Goal: Transaction & Acquisition: Subscribe to service/newsletter

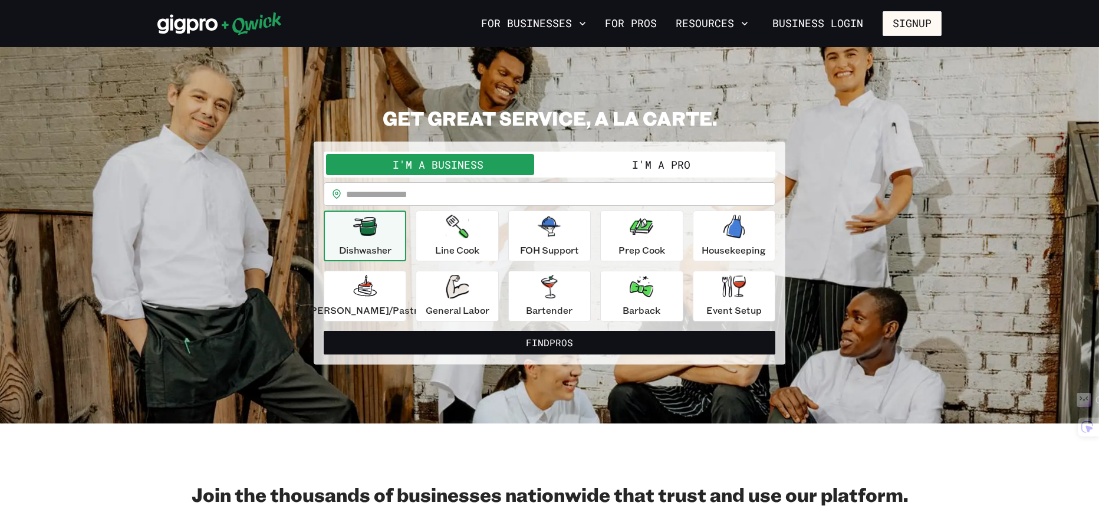
click at [621, 164] on button "I'm a Pro" at bounding box center [660, 164] width 223 height 21
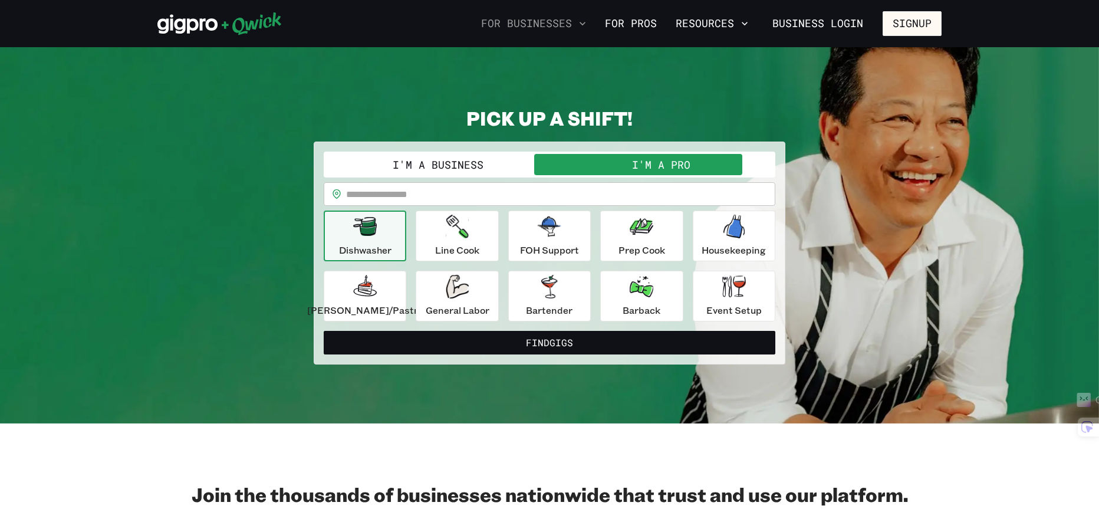
click at [587, 24] on icon "button" at bounding box center [582, 24] width 12 height 12
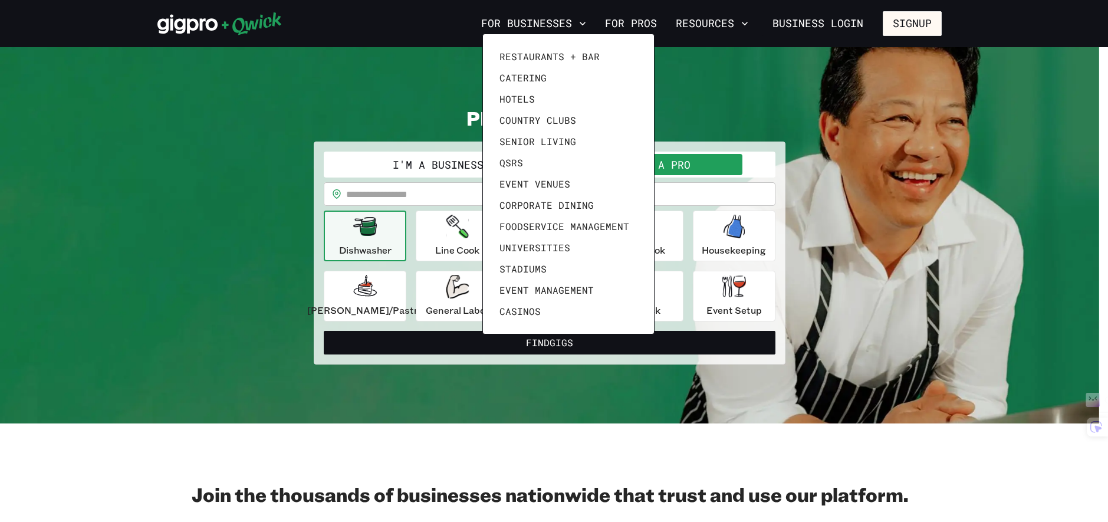
click at [652, 21] on div at bounding box center [554, 261] width 1108 height 522
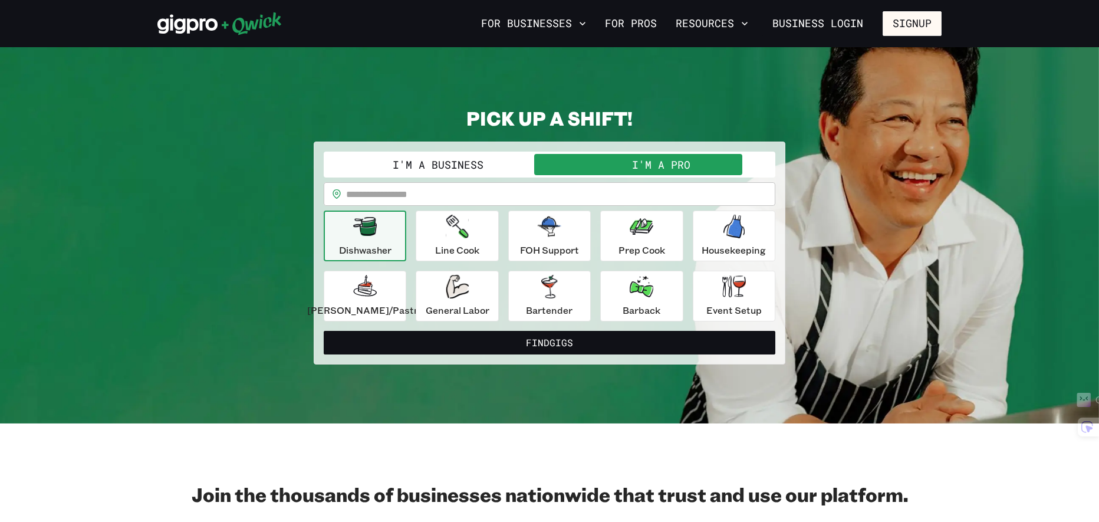
click at [645, 24] on link "For Pros" at bounding box center [630, 24] width 61 height 20
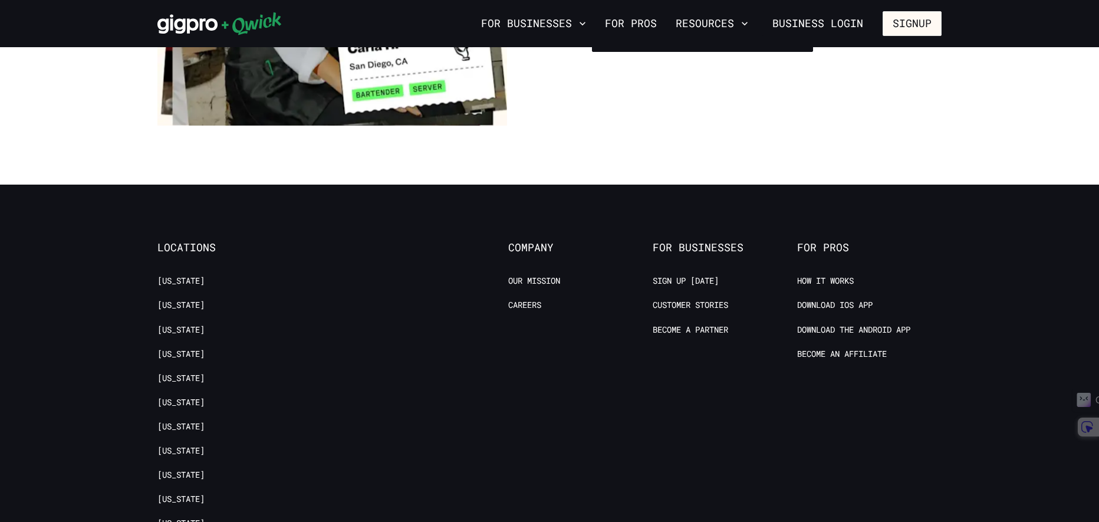
scroll to position [2318, 0]
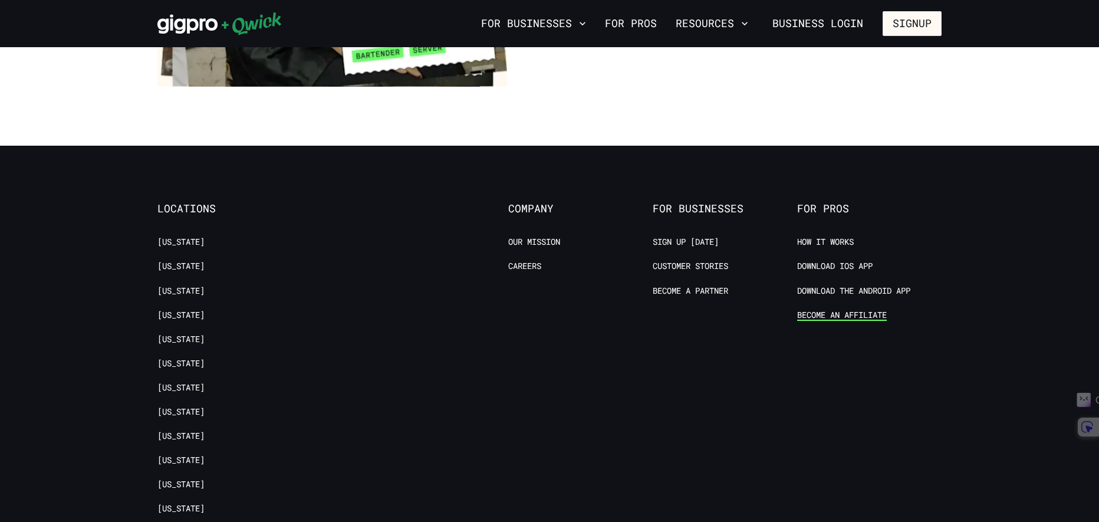
click at [848, 309] on link "Become an Affiliate" at bounding box center [842, 314] width 90 height 11
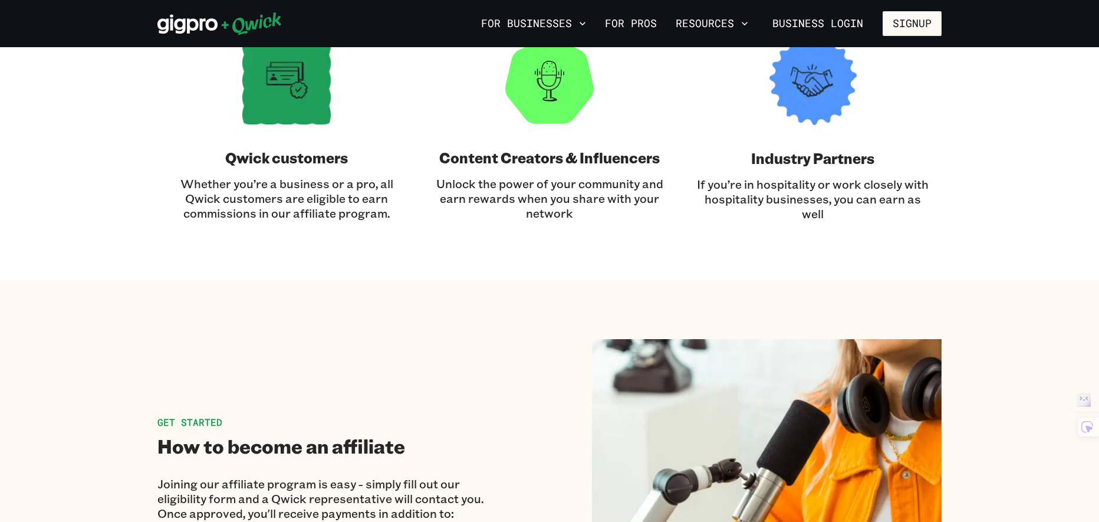
scroll to position [1415, 0]
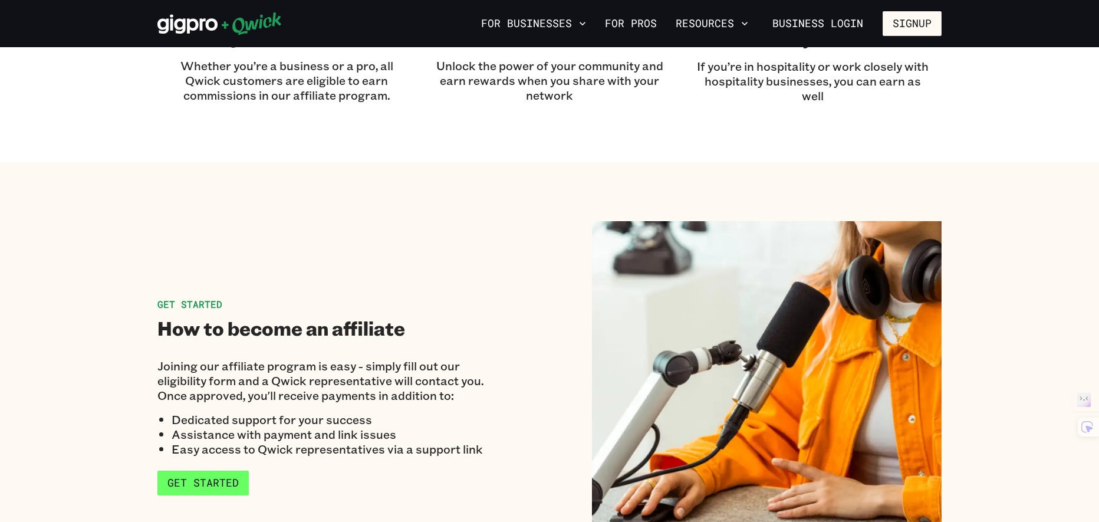
click at [225, 482] on link "Get Started" at bounding box center [202, 482] width 91 height 25
